Goal: Information Seeking & Learning: Compare options

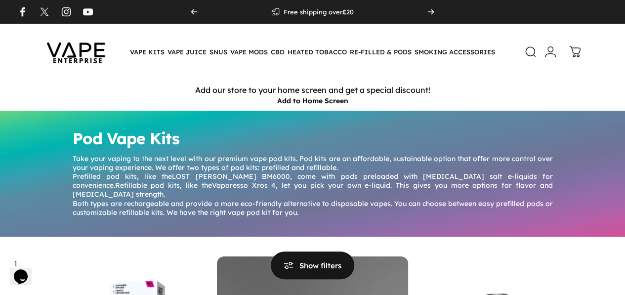
click at [526, 52] on icon at bounding box center [530, 51] width 9 height 9
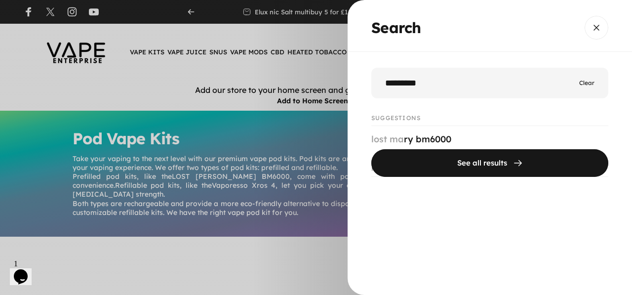
type input "*********"
click at [372, 149] on button "See all results" at bounding box center [490, 163] width 237 height 28
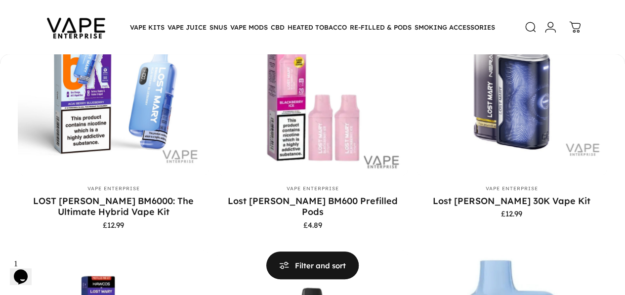
scroll to position [225, 0]
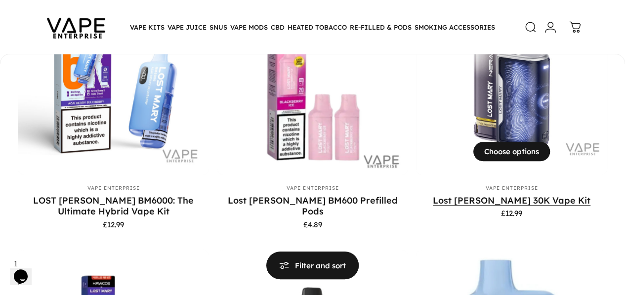
click at [433, 206] on link "Lost [PERSON_NAME] 30K Vape Kit" at bounding box center [512, 200] width 158 height 11
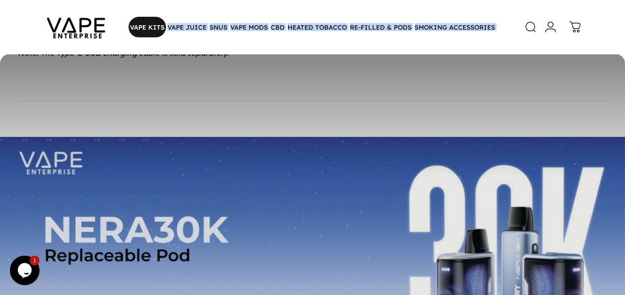
scroll to position [1525, 0]
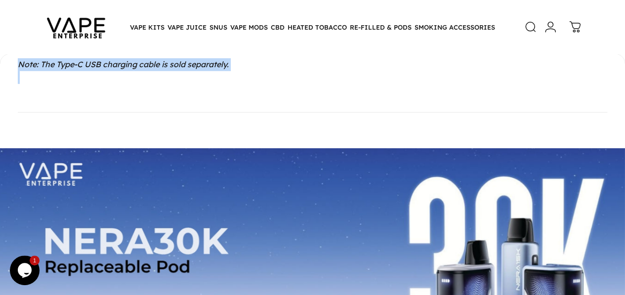
drag, startPoint x: 25, startPoint y: 70, endPoint x: 113, endPoint y: 86, distance: 89.5
copy details "Description Lost Mary Nera 30000 Vape Kit The Lost Mary Nera 30000 Vape Kit is …"
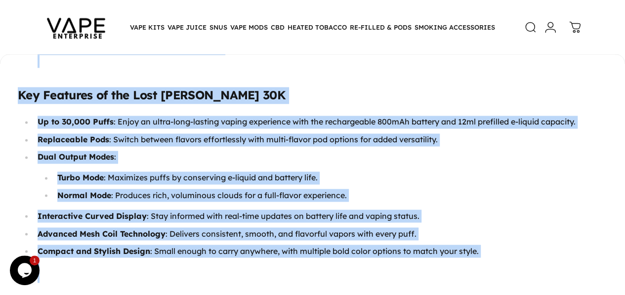
scroll to position [639, 0]
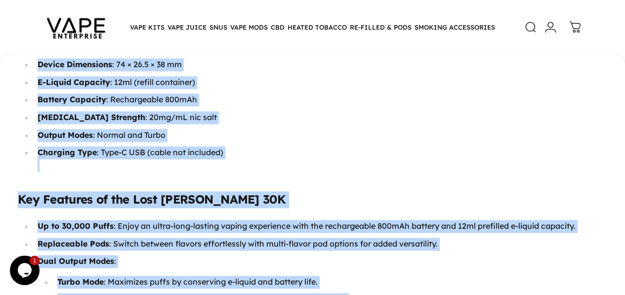
click at [284, 129] on li "Output Modes : Normal and Turbo" at bounding box center [321, 135] width 574 height 13
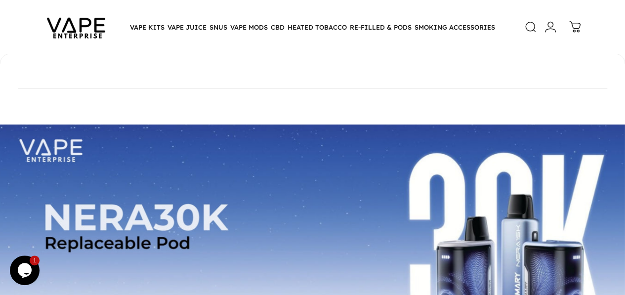
scroll to position [1551, 0]
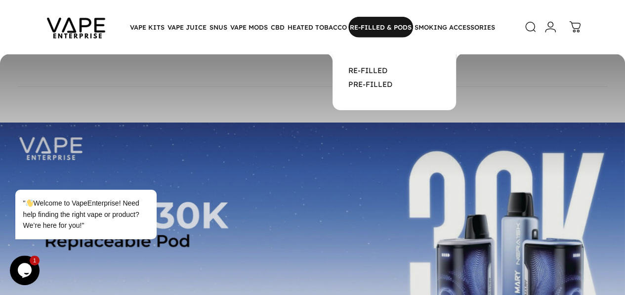
click at [376, 27] on magnet-element "RE-FILLED & PODS RE-FILLED & PODS" at bounding box center [380, 27] width 65 height 21
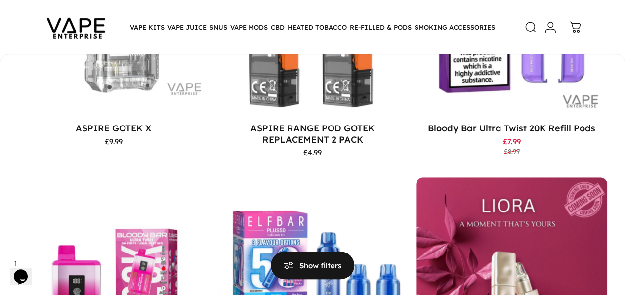
scroll to position [340, 0]
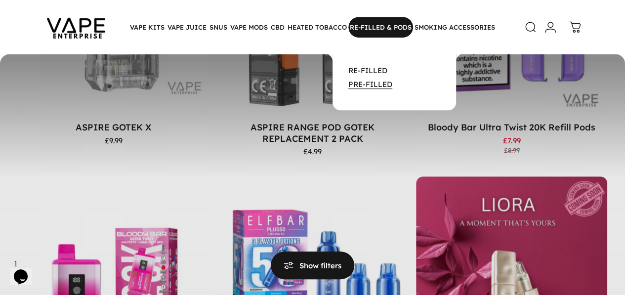
click at [367, 85] on link "PRE-FILLED" at bounding box center [370, 84] width 44 height 9
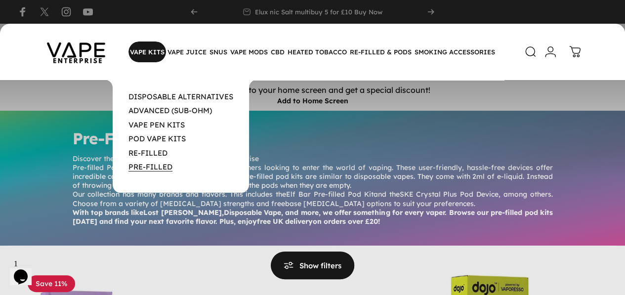
click at [158, 171] on link "PRE-FILLED" at bounding box center [150, 166] width 44 height 9
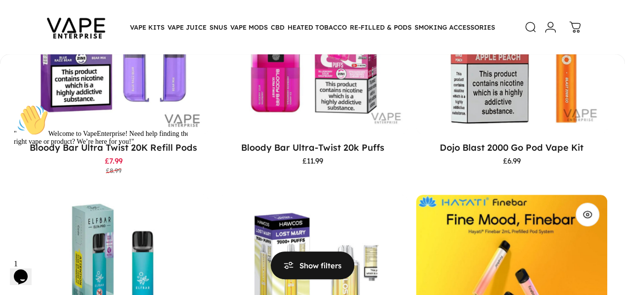
scroll to position [318, 0]
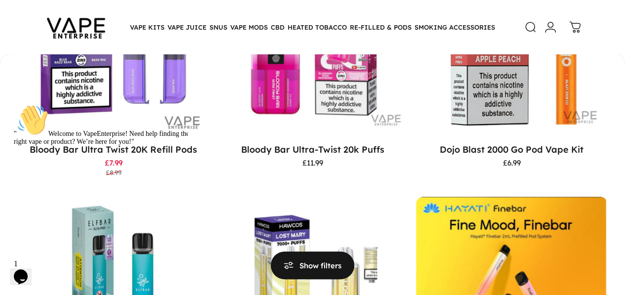
click at [78, 146] on div "" Welcome to VapeEnterprise! Need help finding the right vape or product? We’re…" at bounding box center [103, 125] width 178 height 42
click at [120, 146] on div "" Welcome to VapeEnterprise! Need help finding the right vape or product? We’re…" at bounding box center [103, 125] width 178 height 42
click at [100, 146] on div "" Welcome to VapeEnterprise! Need help finding the right vape or product? We’re…" at bounding box center [103, 125] width 178 height 42
click at [95, 128] on div "" Welcome to VapeEnterprise! Need help finding the right vape or product? We’re…" at bounding box center [103, 125] width 178 height 42
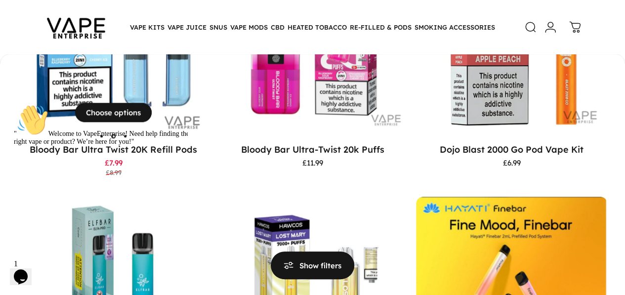
click at [86, 65] on img "Bloody Bar Ultra Twist 20K Refill Pods" at bounding box center [113, 40] width 191 height 191
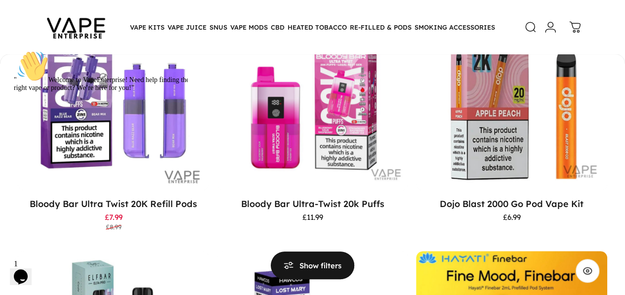
scroll to position [264, 0]
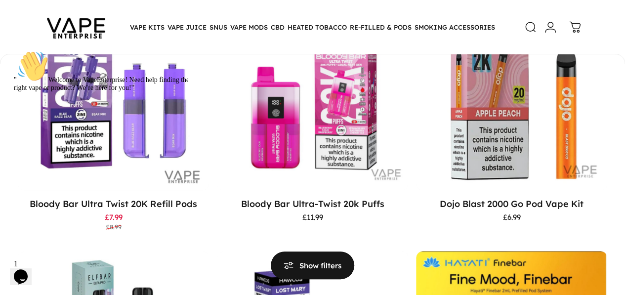
click at [14, 50] on icon "Chat attention grabber" at bounding box center [14, 50] width 0 height 0
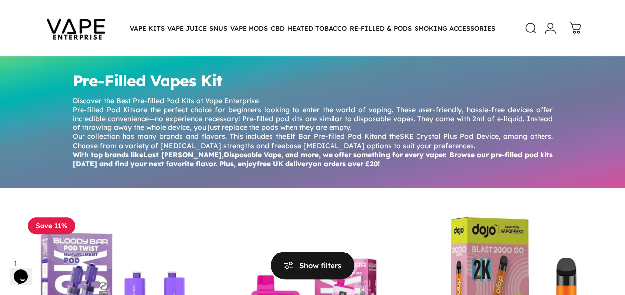
scroll to position [58, 0]
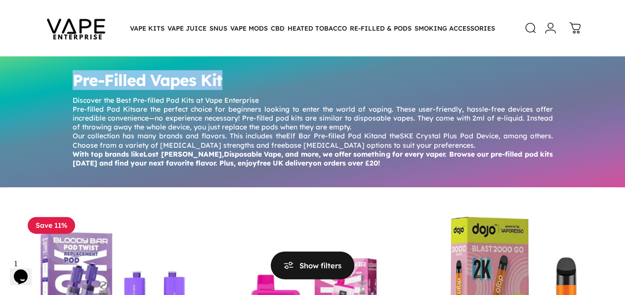
drag, startPoint x: 70, startPoint y: 80, endPoint x: 224, endPoint y: 80, distance: 154.1
click at [224, 80] on div "Pre-Filled Vapes Kit Discover the Best Pre-filled Pod Kits at Vape Enterprise P…" at bounding box center [313, 120] width 500 height 116
copy h1 "Pre-Filled Vapes Kit"
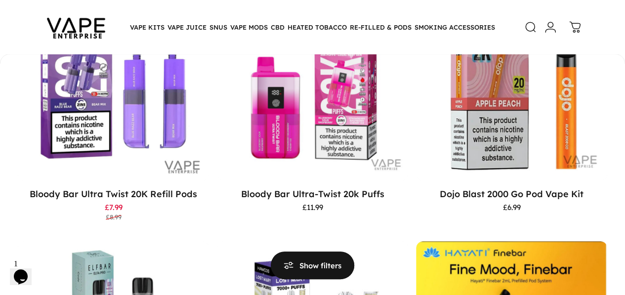
scroll to position [275, 0]
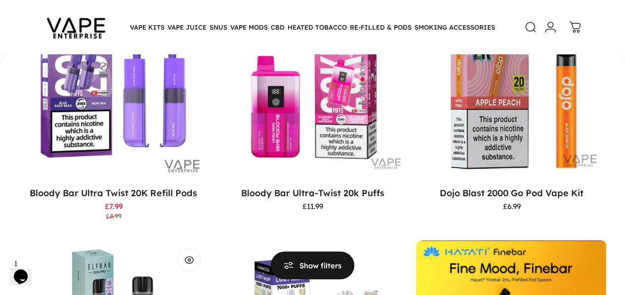
drag, startPoint x: 479, startPoint y: 186, endPoint x: 489, endPoint y: 192, distance: 11.5
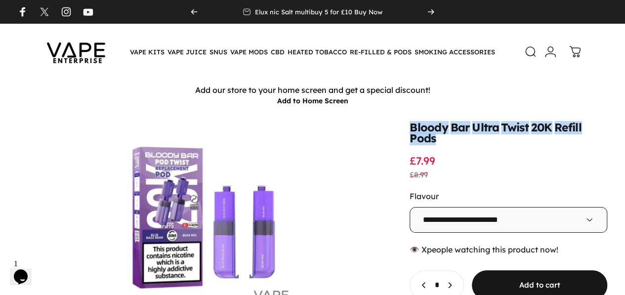
drag, startPoint x: 328, startPoint y: 140, endPoint x: 536, endPoint y: 136, distance: 207.5
click at [536, 136] on div "Bloody Bar Ultra Twist 20K Refill Pods Sale price £7.99 Regular price £8.99" at bounding box center [509, 151] width 198 height 57
copy split-words "Bloody Bar Ultra Twist 20K Refill Pods"
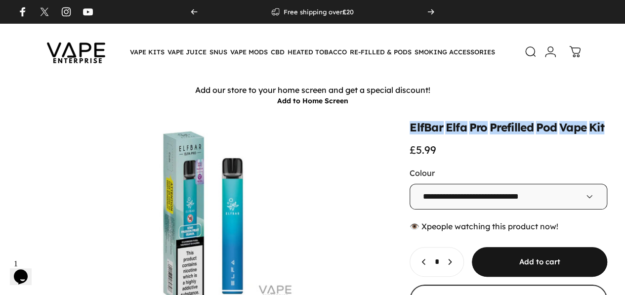
drag, startPoint x: 330, startPoint y: 129, endPoint x: 537, endPoint y: 135, distance: 207.1
click at [537, 135] on div "ElfBar Elfa Pro Prefilled Pod Vape Kit £5.99" at bounding box center [509, 140] width 198 height 34
copy split-words "ElfBar Elfa Pro Prefilled Pod Vape Kit"
click at [290, 174] on button "Open media 1 in modal" at bounding box center [204, 217] width 372 height 188
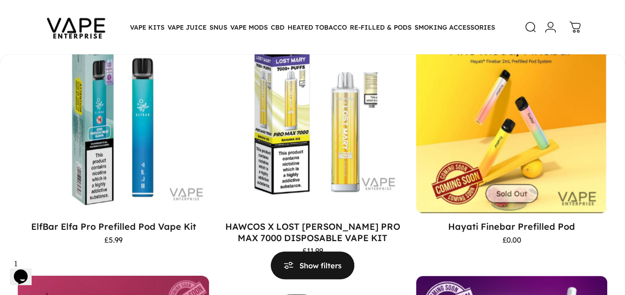
scroll to position [491, 0]
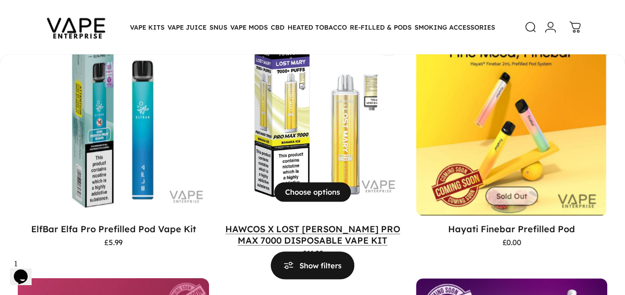
click at [225, 223] on link "HAWCOS X LOST [PERSON_NAME] PRO MAX 7000 DISPOSABLE VAPE KIT" at bounding box center [312, 234] width 175 height 22
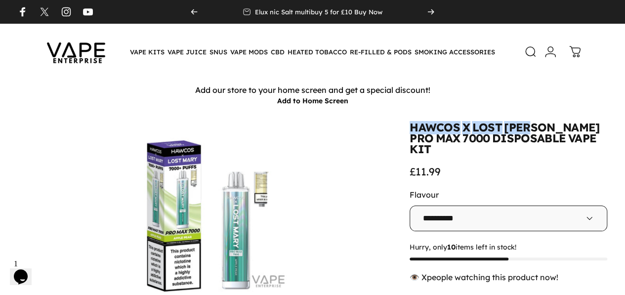
drag, startPoint x: 327, startPoint y: 125, endPoint x: 454, endPoint y: 124, distance: 126.5
click at [454, 124] on split-words "HAWCOS X LOST [PERSON_NAME] PRO MAX 7000 DISPOSABLE VAPE KIT" at bounding box center [509, 139] width 198 height 33
click at [354, 113] on div "**********" at bounding box center [312, 275] width 625 height 328
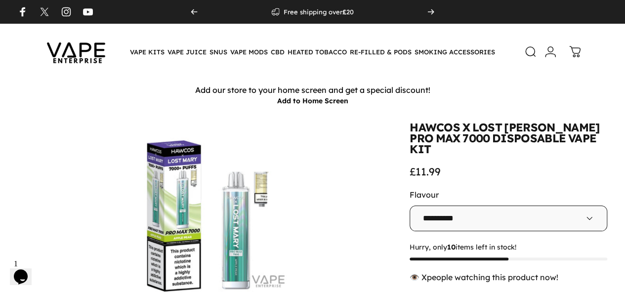
click at [325, 121] on div "**********" at bounding box center [312, 275] width 625 height 328
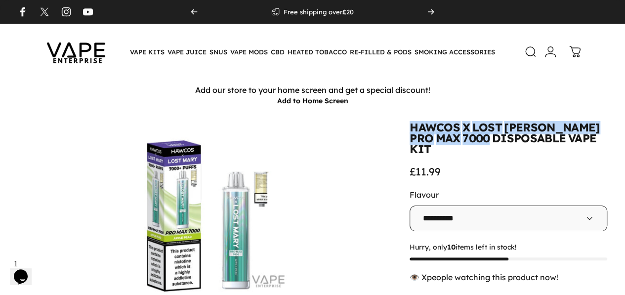
drag, startPoint x: 328, startPoint y: 128, endPoint x: 537, endPoint y: 130, distance: 209.0
click at [537, 130] on split-words "HAWCOS X LOST [PERSON_NAME] PRO MAX 7000 DISPOSABLE VAPE KIT" at bounding box center [509, 139] width 198 height 33
copy split-words "HAWCOS X LOST [PERSON_NAME] PRO MAX 7000"
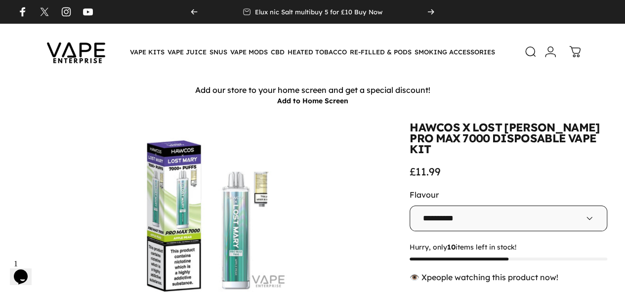
click at [496, 155] on animate-element "**********" at bounding box center [509, 260] width 198 height 274
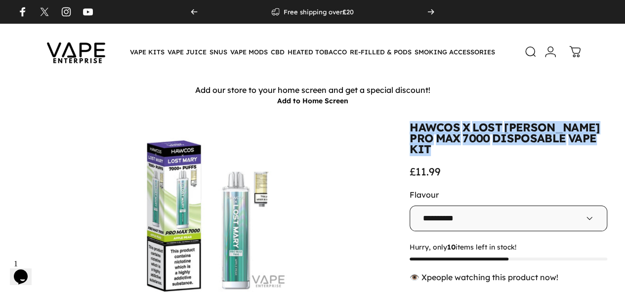
drag, startPoint x: 328, startPoint y: 126, endPoint x: 457, endPoint y: 141, distance: 130.8
click at [457, 141] on split-words "HAWCOS X LOST MARY PRO MAX 7000 DISPOSABLE VAPE KIT" at bounding box center [509, 139] width 198 height 33
copy split-words "HAWCOS X LOST MARY PRO MAX 7000 DISPOSABLE VAPE KIT"
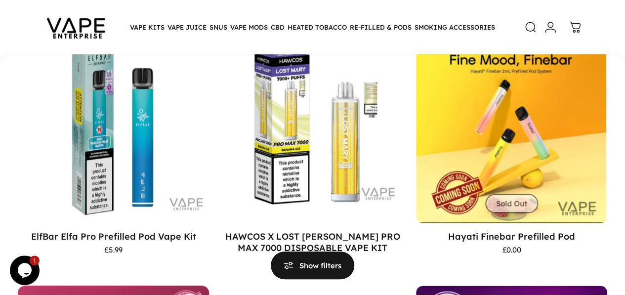
scroll to position [483, 0]
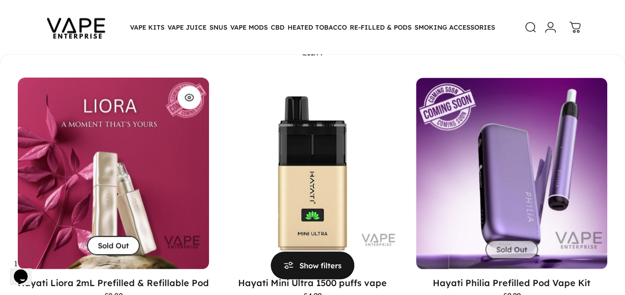
scroll to position [692, 0]
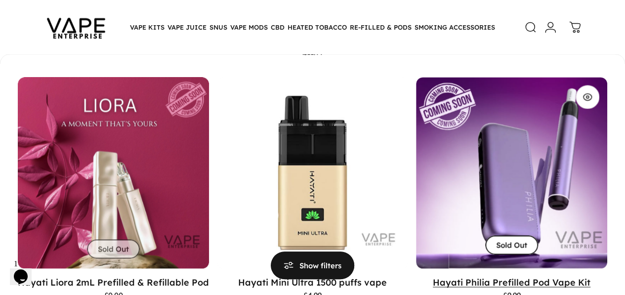
click at [433, 276] on link "Hayati Philia Prefilled Pod Vape Kit" at bounding box center [512, 281] width 158 height 11
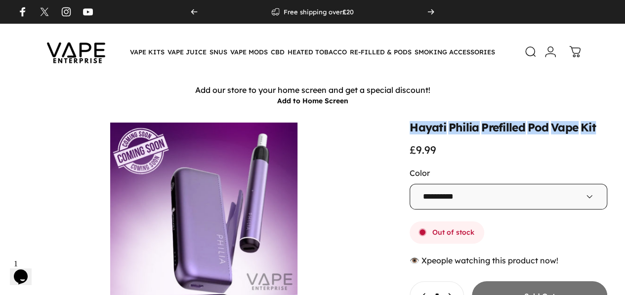
drag, startPoint x: 328, startPoint y: 131, endPoint x: 516, endPoint y: 134, distance: 187.8
click at [516, 133] on split-words "Hayati Philia Prefilled Pod Vape Kit" at bounding box center [509, 128] width 198 height 11
copy split-words "Hayati Philia Prefilled Pod Vape Kit"
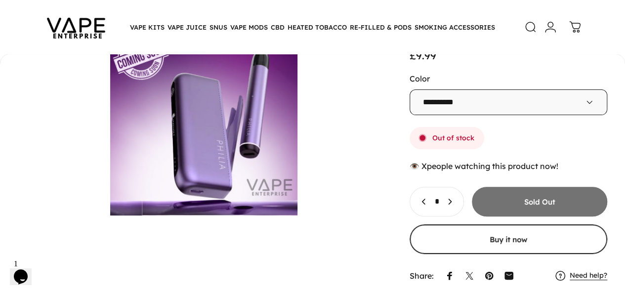
scroll to position [90, 0]
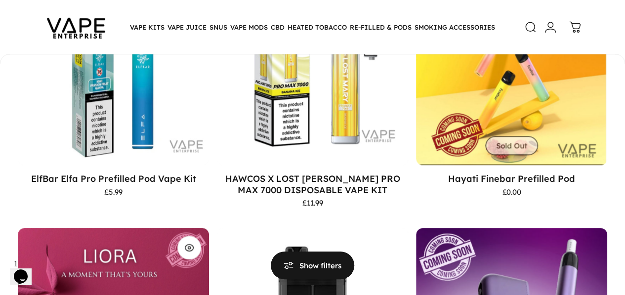
scroll to position [540, 0]
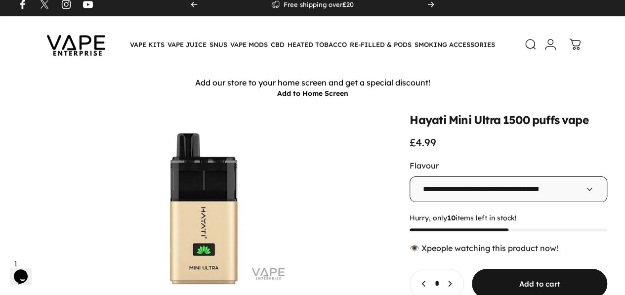
scroll to position [7, 0]
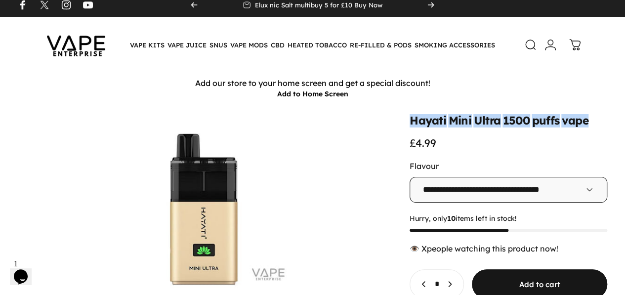
drag, startPoint x: 328, startPoint y: 121, endPoint x: 508, endPoint y: 125, distance: 179.9
click at [508, 125] on split-words "Hayati Mini Ultra 1500 puffs vape" at bounding box center [509, 121] width 198 height 11
copy split-words "Hayati Mini Ultra 1500 puffs vape"
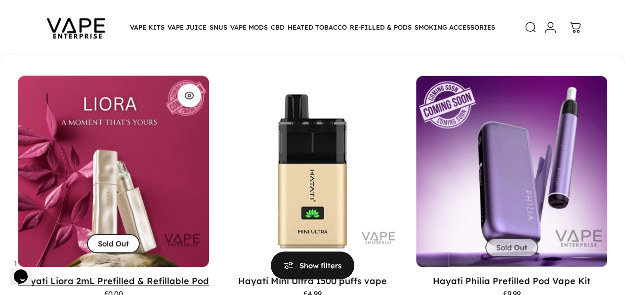
scroll to position [694, 0]
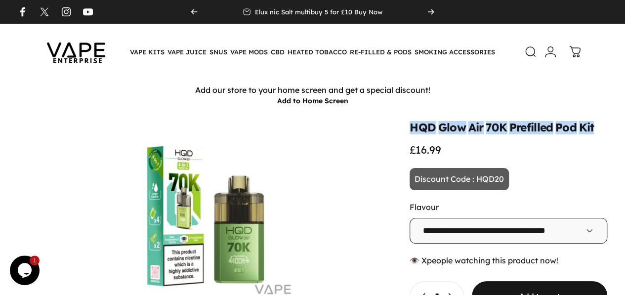
drag, startPoint x: 329, startPoint y: 129, endPoint x: 516, endPoint y: 132, distance: 187.3
click at [516, 132] on div "HQD Glow Air 70K Prefilled Pod Kit £16.99" at bounding box center [509, 140] width 198 height 34
copy split-words "HQD Glow Air 70K Prefilled Pod Kit"
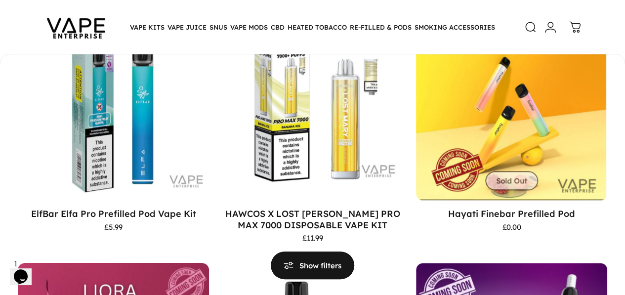
scroll to position [505, 0]
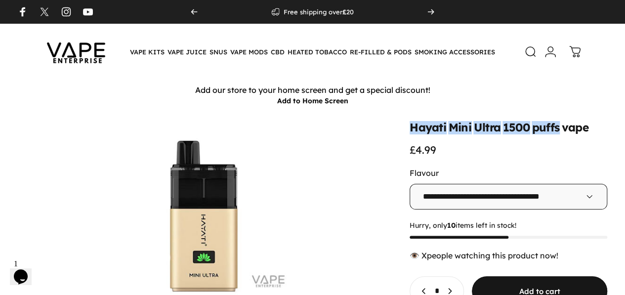
drag, startPoint x: 330, startPoint y: 128, endPoint x: 480, endPoint y: 131, distance: 150.7
click at [480, 131] on split-words "Hayati Mini Ultra 1500 puffs vape" at bounding box center [509, 128] width 198 height 11
copy split-words "Hayati Mini Ultra 1500 puffs"
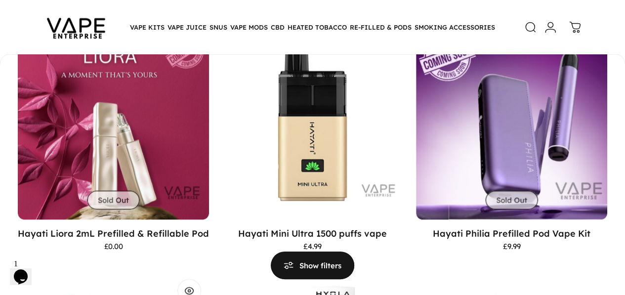
scroll to position [741, 0]
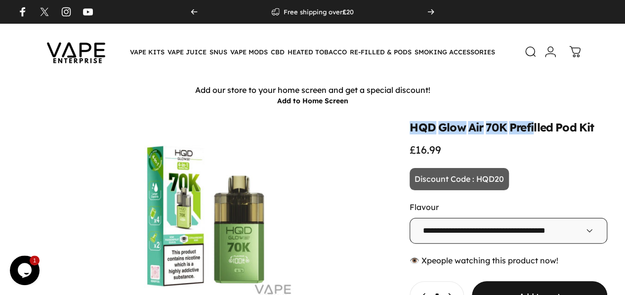
drag, startPoint x: 329, startPoint y: 128, endPoint x: 466, endPoint y: 127, distance: 136.9
click at [466, 127] on split-words "HQD Glow Air 70K Prefilled Pod Kit" at bounding box center [509, 128] width 198 height 11
drag, startPoint x: 466, startPoint y: 127, endPoint x: 483, endPoint y: 130, distance: 17.5
click at [555, 130] on animate-element "Pod" at bounding box center [565, 127] width 21 height 11
drag, startPoint x: 327, startPoint y: 131, endPoint x: 516, endPoint y: 129, distance: 188.7
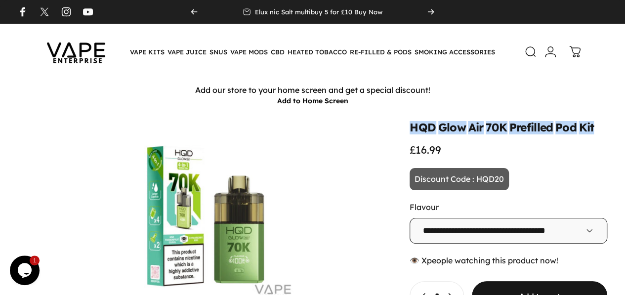
click at [516, 129] on div "HQD Glow Air 70K Prefilled Pod Kit £16.99" at bounding box center [509, 140] width 198 height 34
copy split-words "HQD Glow Air 70K Prefilled Pod Kit"
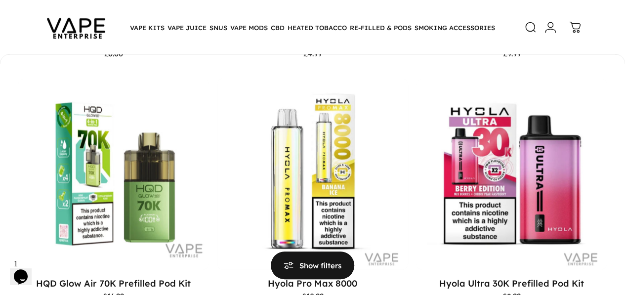
scroll to position [934, 0]
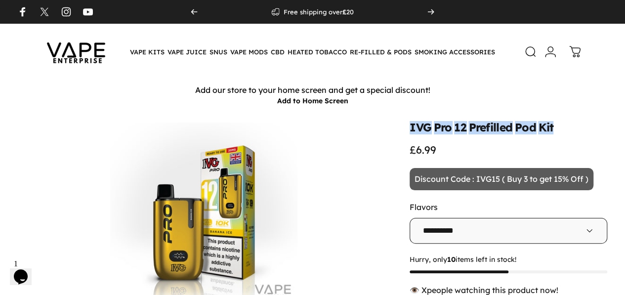
drag, startPoint x: 328, startPoint y: 129, endPoint x: 475, endPoint y: 129, distance: 147.2
click at [475, 129] on div "IVG Pro 12 Prefilled Pod Kit £6.99" at bounding box center [509, 140] width 198 height 34
copy split-words "IVG Pro 12 Prefilled Pod Kit"
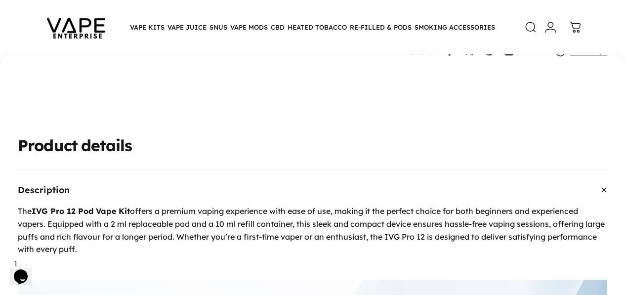
scroll to position [353, 0]
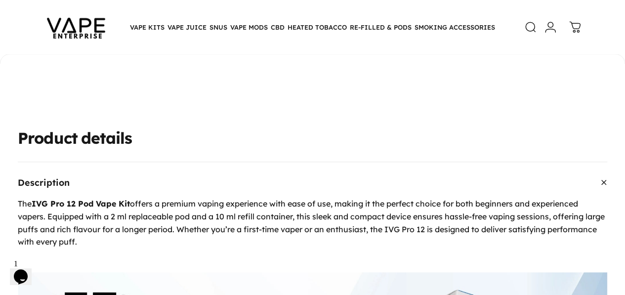
click at [228, 165] on summary "Description" at bounding box center [312, 182] width 589 height 41
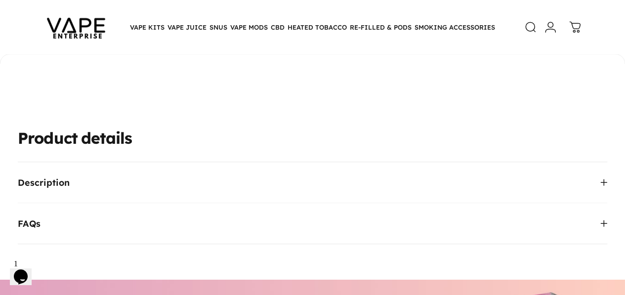
click at [81, 162] on summary "Description" at bounding box center [312, 182] width 589 height 41
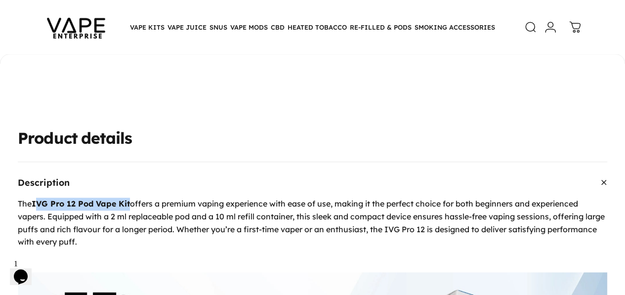
drag, startPoint x: 42, startPoint y: 186, endPoint x: 137, endPoint y: 187, distance: 95.4
click at [130, 199] on strong "IVG Pro 12 Pod Vape Kit" at bounding box center [81, 204] width 98 height 10
copy strong "VG Pro 12 Pod Vape Kit"
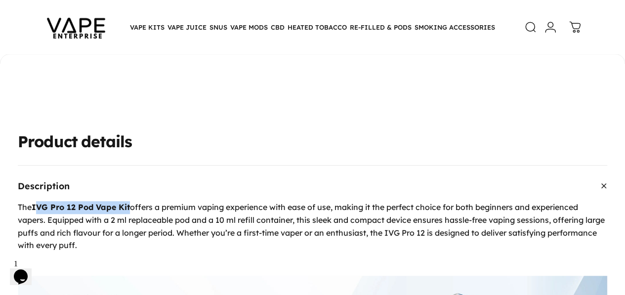
scroll to position [350, 0]
click at [36, 201] on p "The IVG Pro 12 Pod Vape Kit offers a premium vaping experience with ease of use…" at bounding box center [312, 226] width 589 height 50
drag, startPoint x: 41, startPoint y: 187, endPoint x: 139, endPoint y: 188, distance: 98.3
click at [139, 201] on p "The IVG Pro 12 Pod Vape Kit offers a premium vaping experience with ease of use…" at bounding box center [312, 226] width 589 height 50
copy strong "IVG Pro 12 Pod Vape Kit"
